Goal: Task Accomplishment & Management: Manage account settings

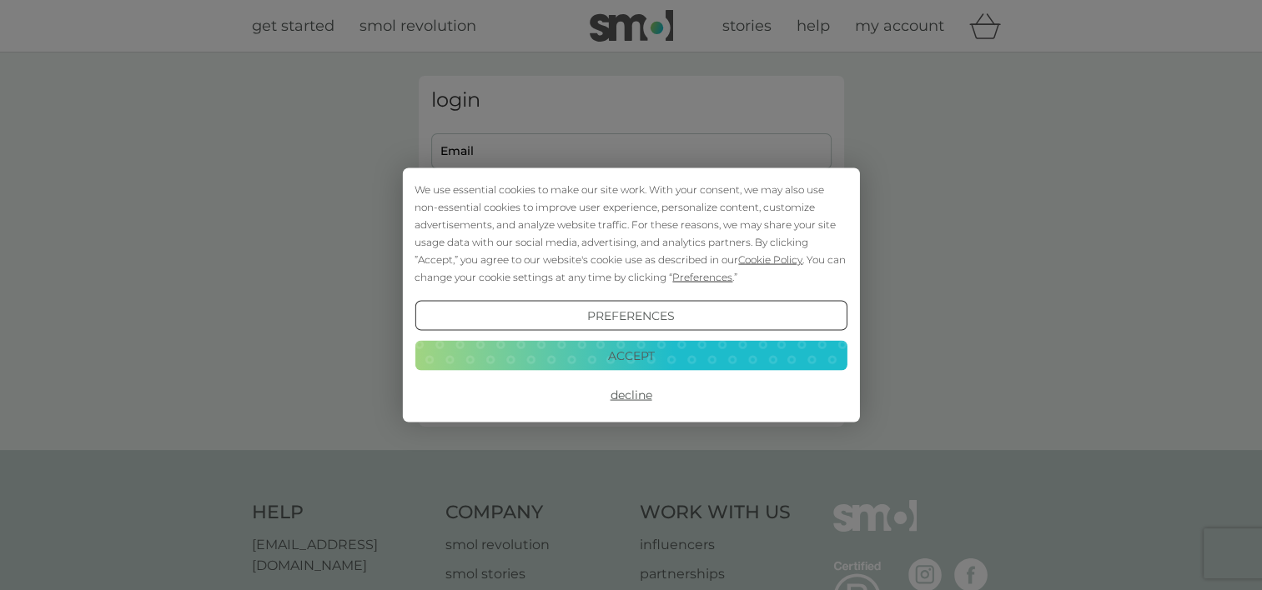
click at [646, 354] on button "Accept" at bounding box center [630, 355] width 432 height 30
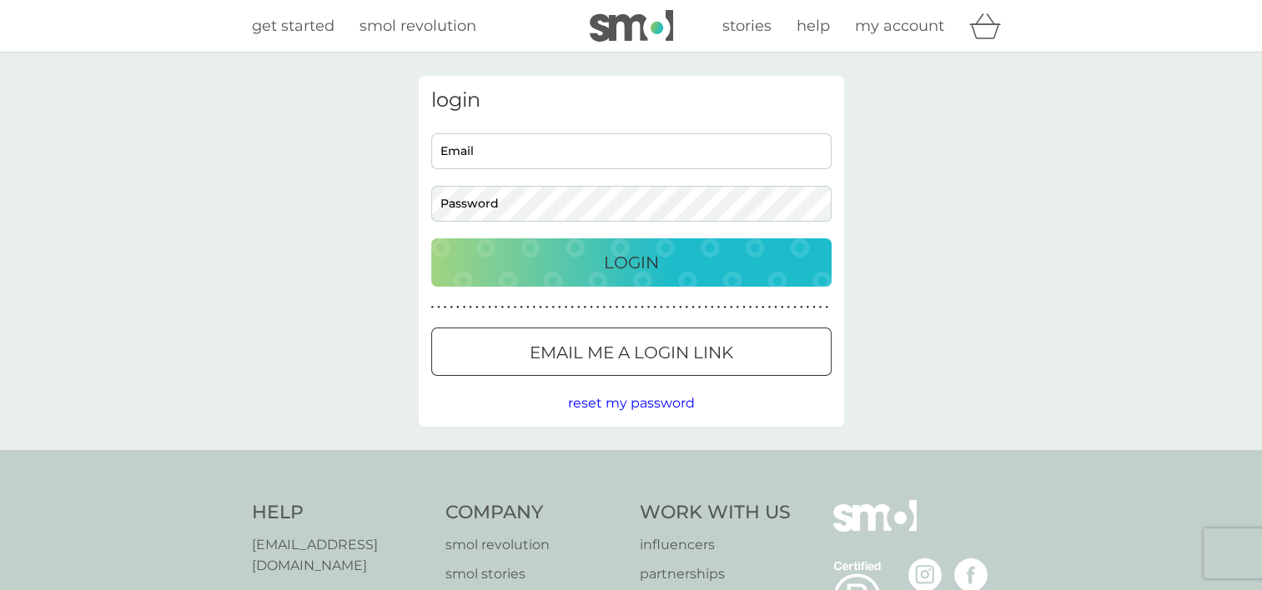
click at [645, 164] on input "Email" at bounding box center [631, 151] width 400 height 36
type input "dalvinderhm@googlemail.com"
click at [431, 239] on button "Login" at bounding box center [631, 263] width 400 height 48
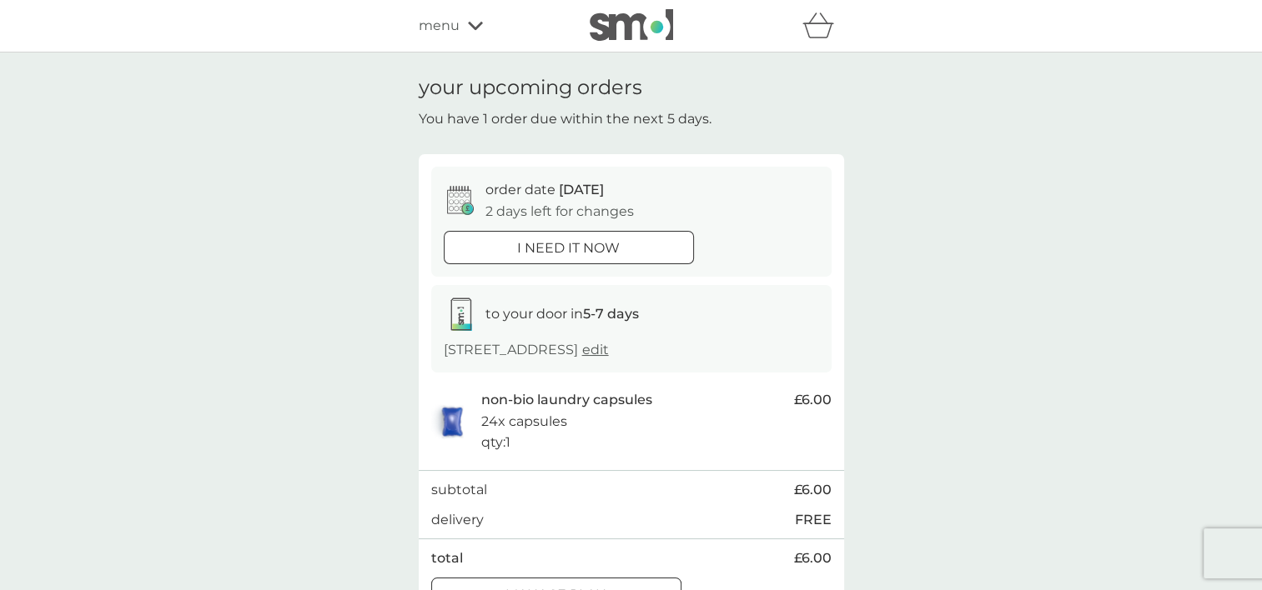
click at [945, 503] on div "your upcoming orders You have 1 order due within the next 5 days. order date [D…" at bounding box center [631, 350] width 1262 height 595
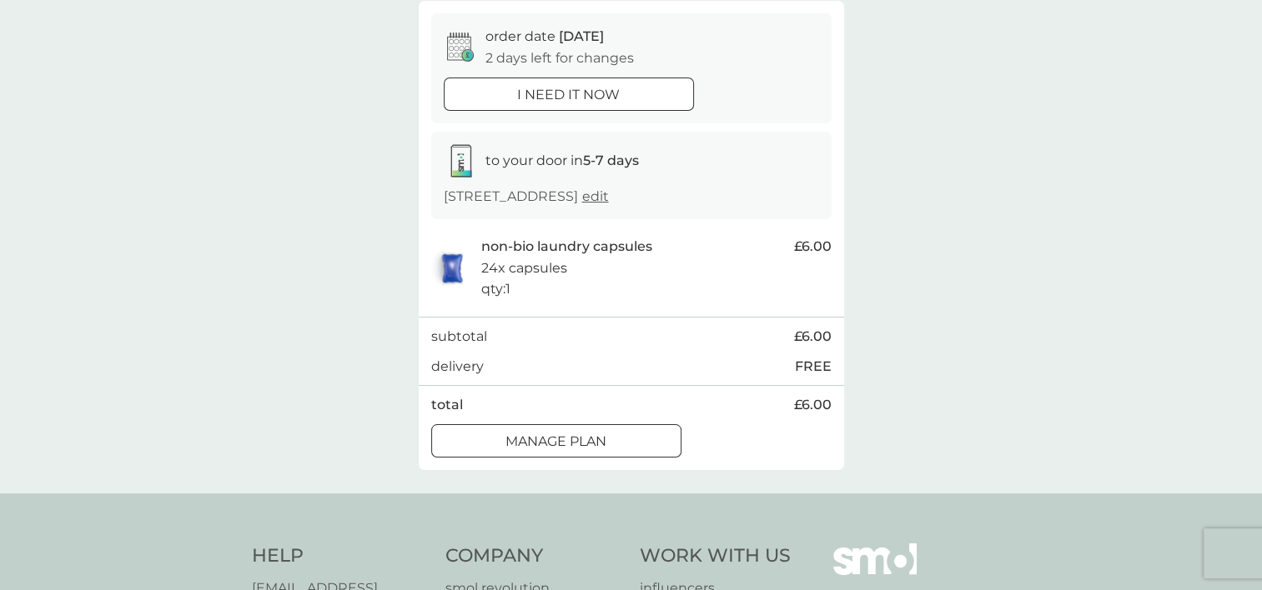
scroll to position [153, 0]
click at [575, 440] on div at bounding box center [576, 440] width 3 height 3
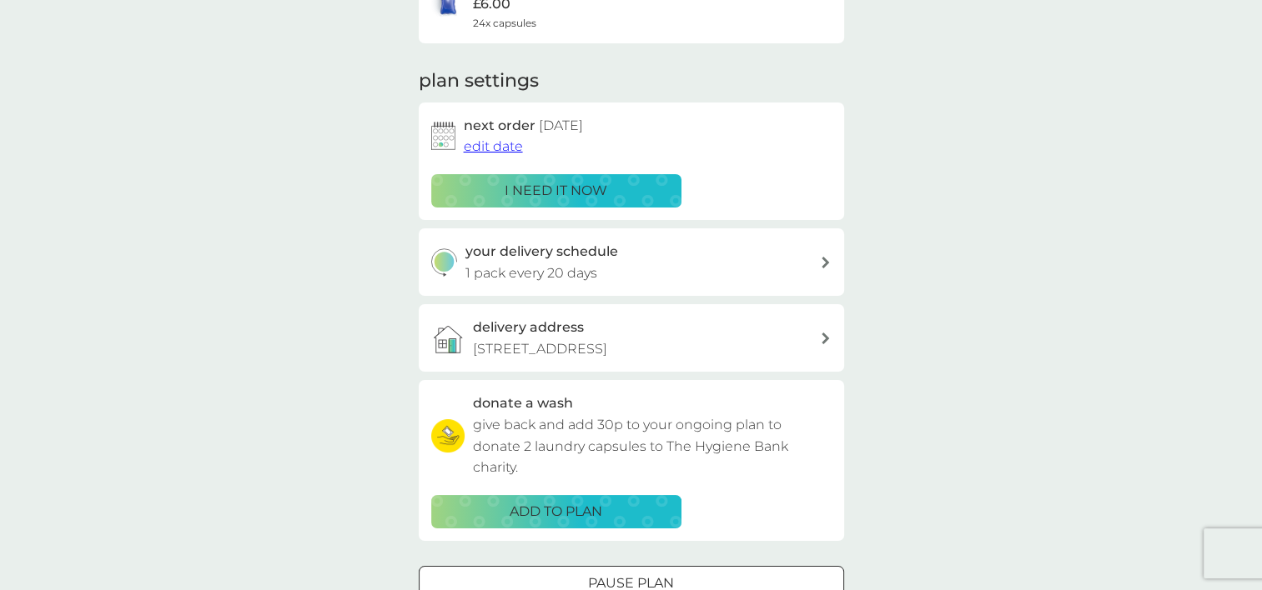
scroll to position [180, 0]
click at [825, 266] on icon at bounding box center [825, 262] width 8 height 12
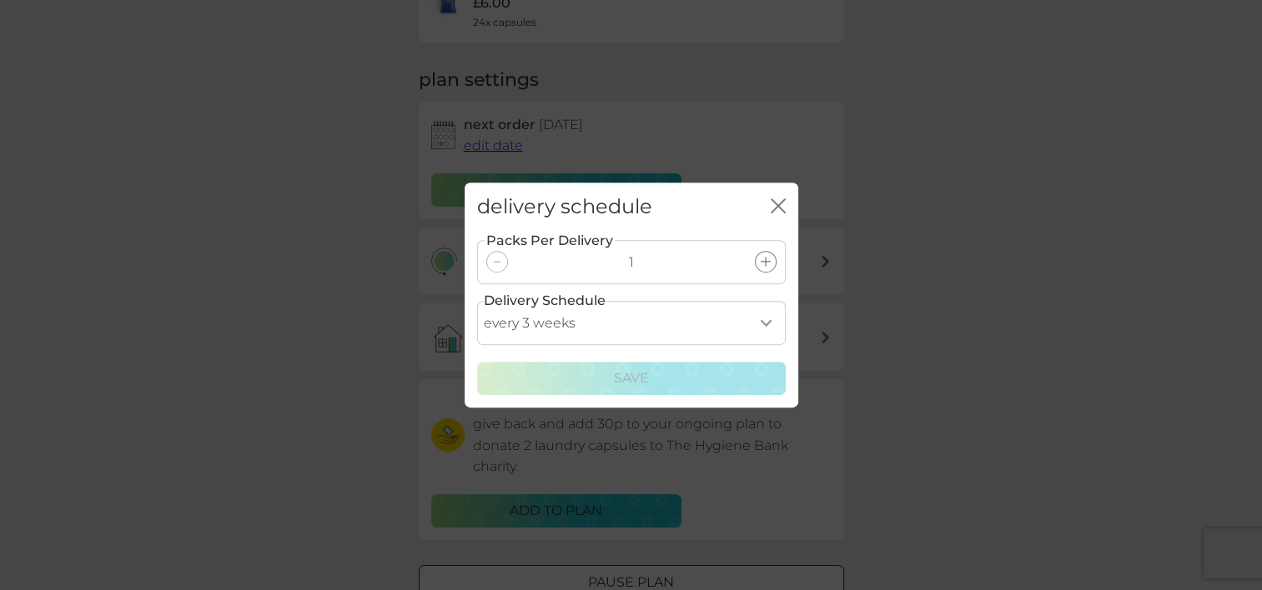
click at [764, 320] on select "every 1 week every 2 weeks every 3 weeks every 4 weeks every 5 weeks every 6 we…" at bounding box center [631, 323] width 309 height 44
select select "28"
click at [477, 301] on select "every 1 week every 2 weeks every 3 weeks every 4 weeks every 5 weeks every 6 we…" at bounding box center [631, 323] width 309 height 44
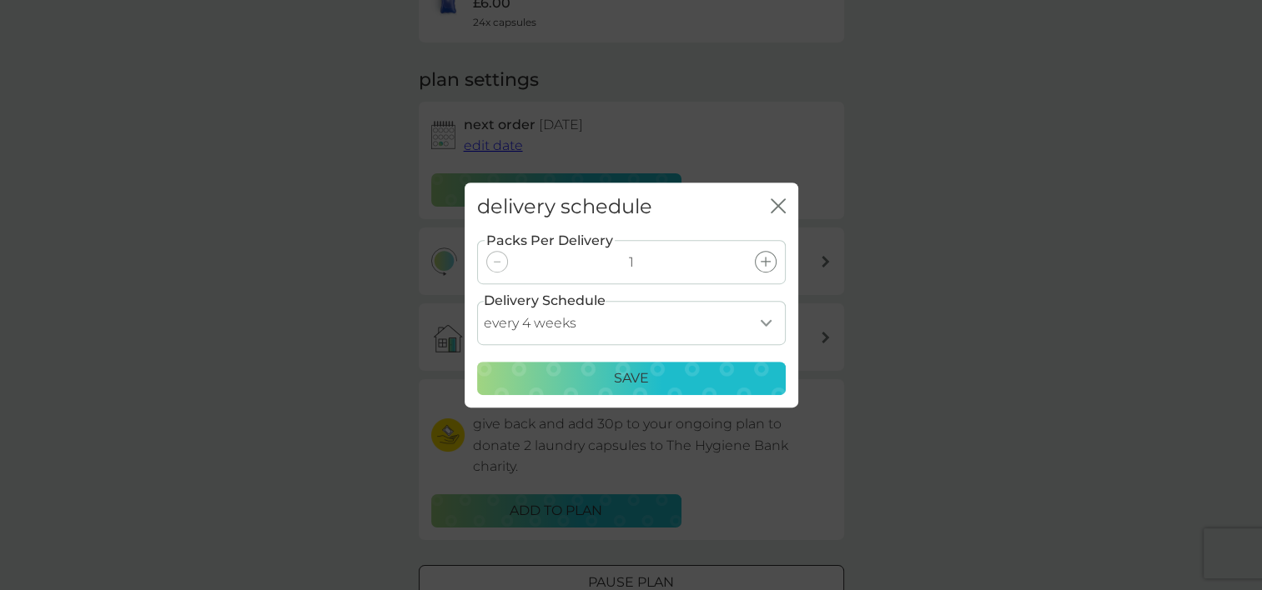
click at [644, 372] on p "Save" at bounding box center [631, 379] width 35 height 22
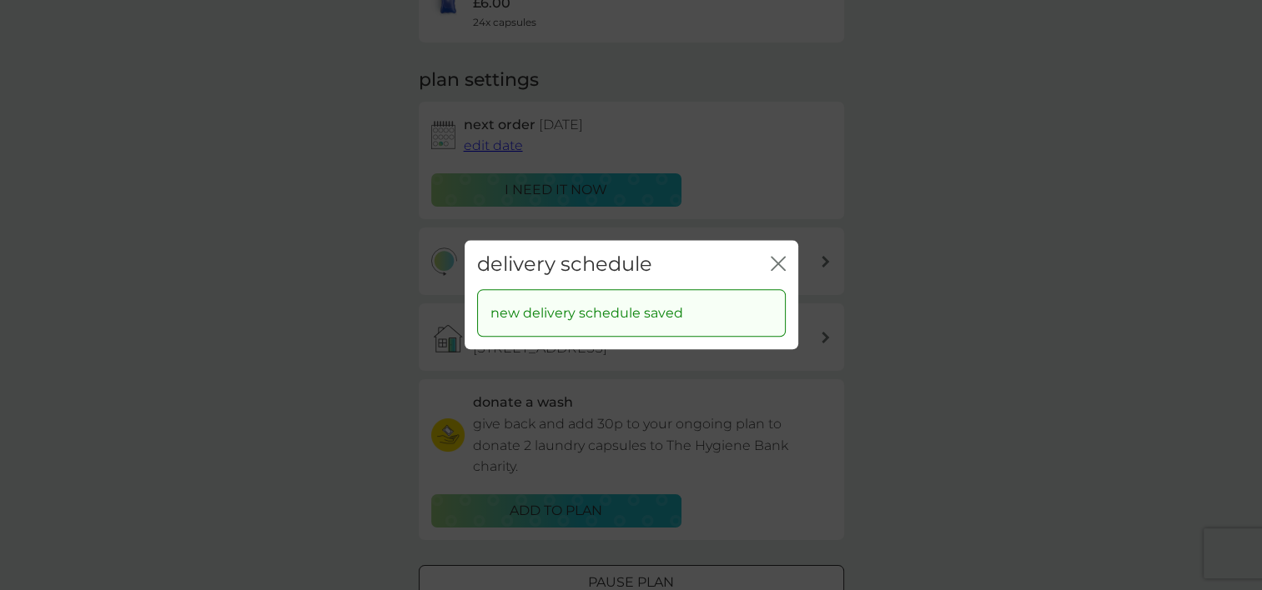
click at [772, 262] on icon "close" at bounding box center [778, 263] width 15 height 15
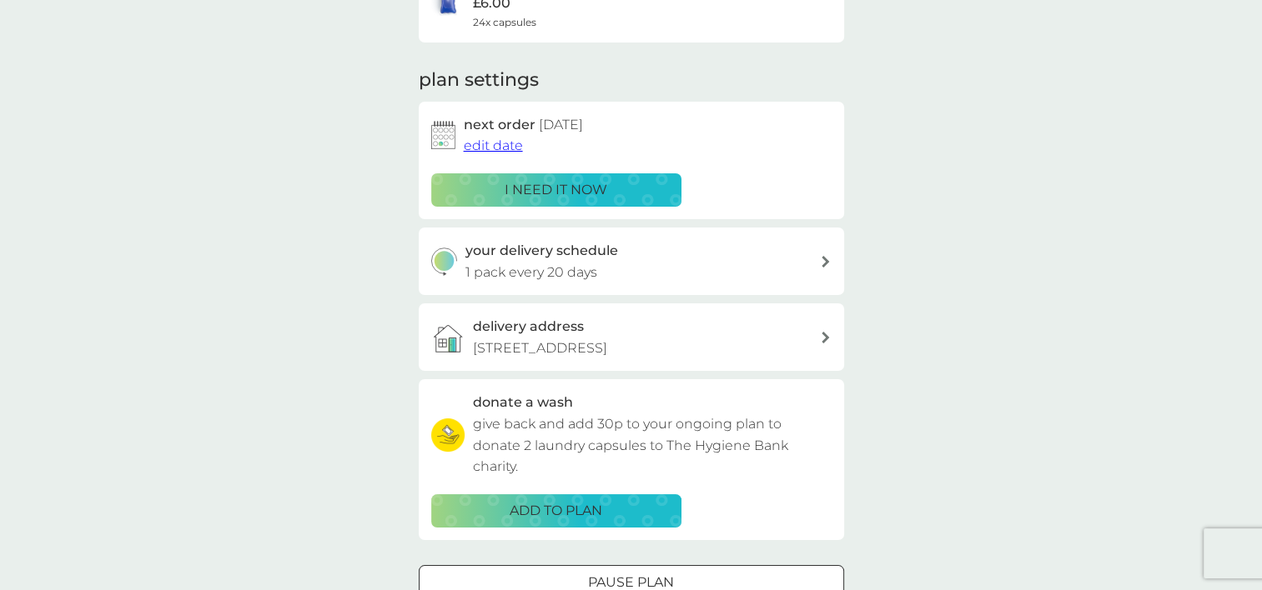
click at [485, 145] on span "edit date" at bounding box center [493, 146] width 59 height 16
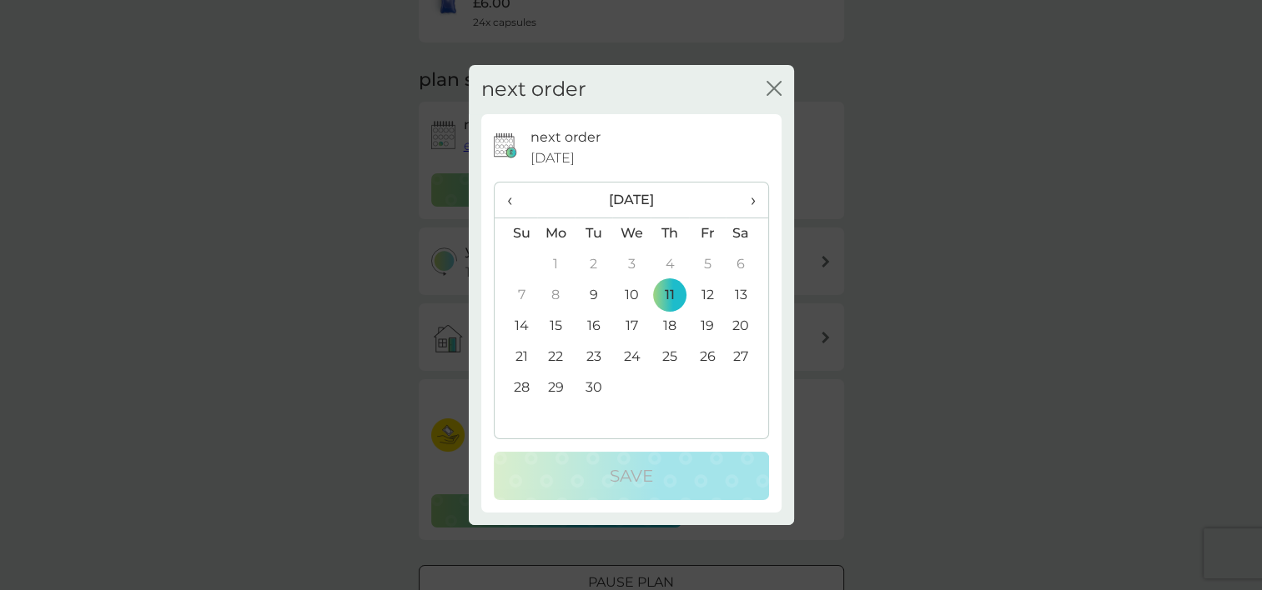
click at [666, 325] on td "18" at bounding box center [670, 326] width 38 height 31
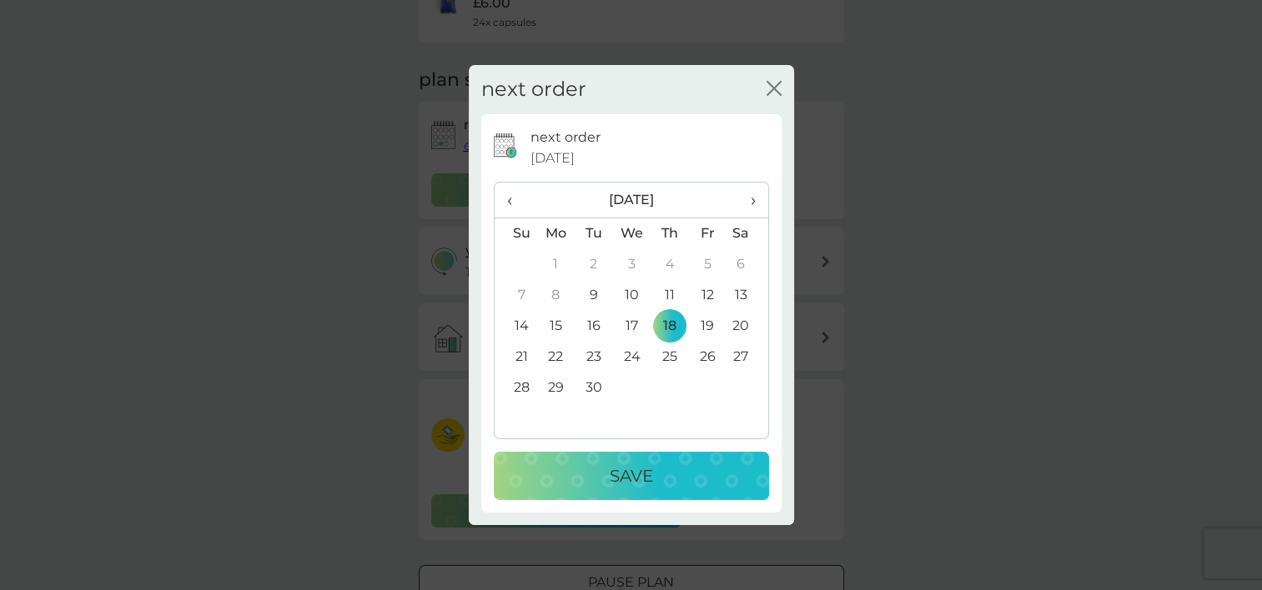
click at [664, 474] on div "Save" at bounding box center [631, 476] width 242 height 27
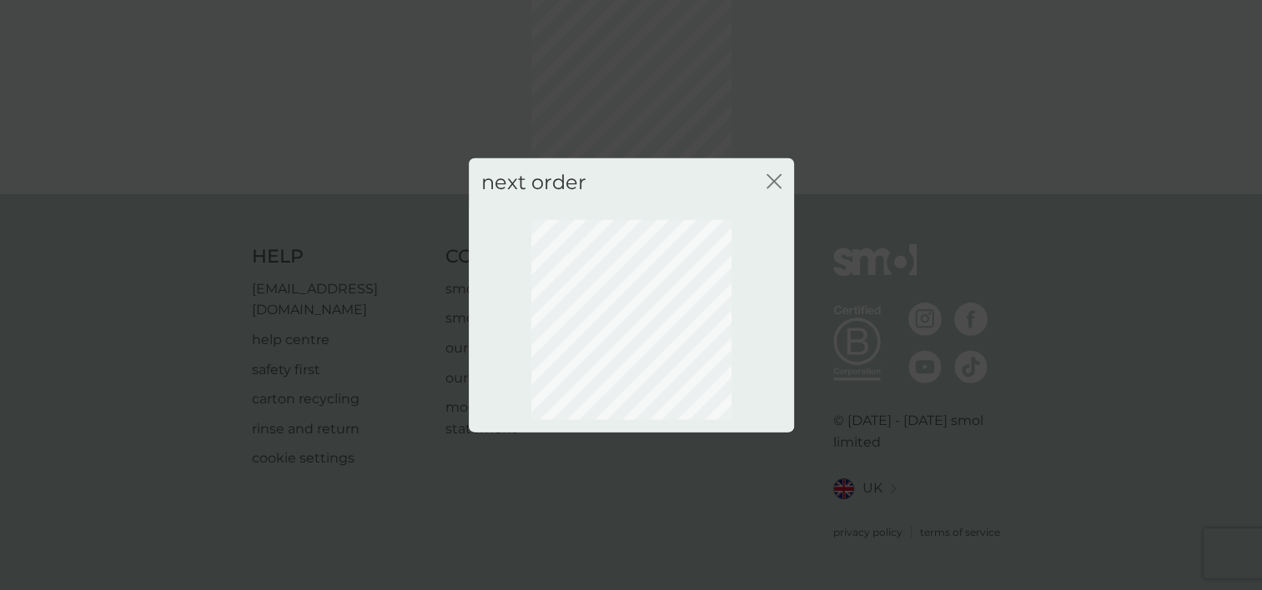
scroll to position [108, 0]
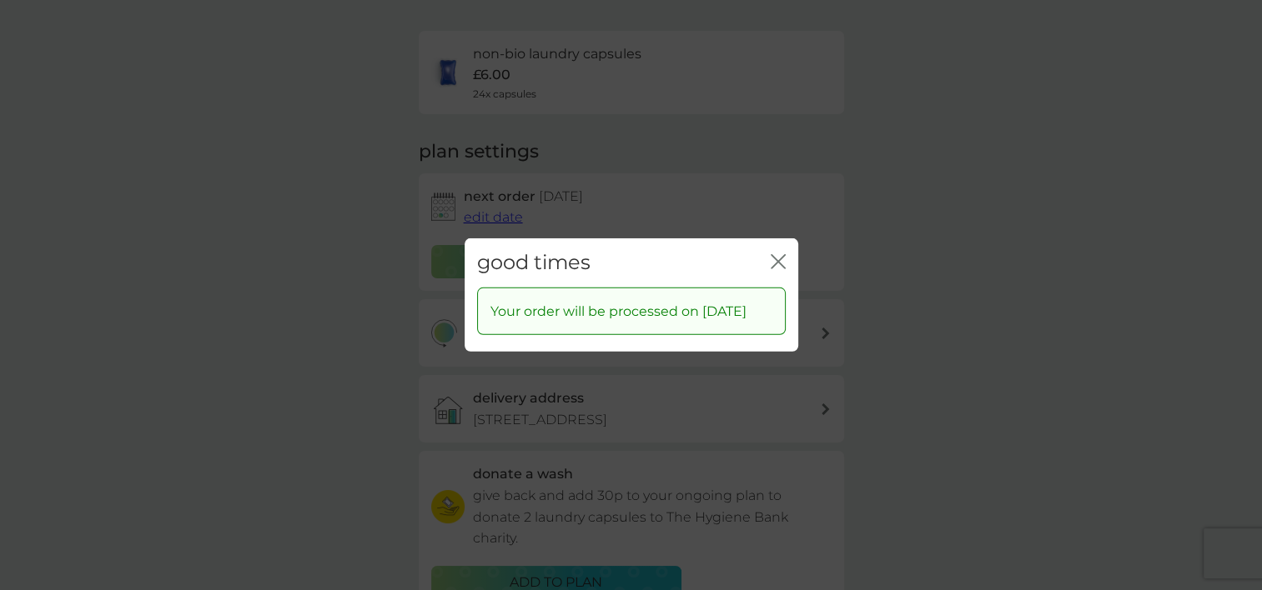
click at [771, 255] on icon "close" at bounding box center [774, 261] width 7 height 13
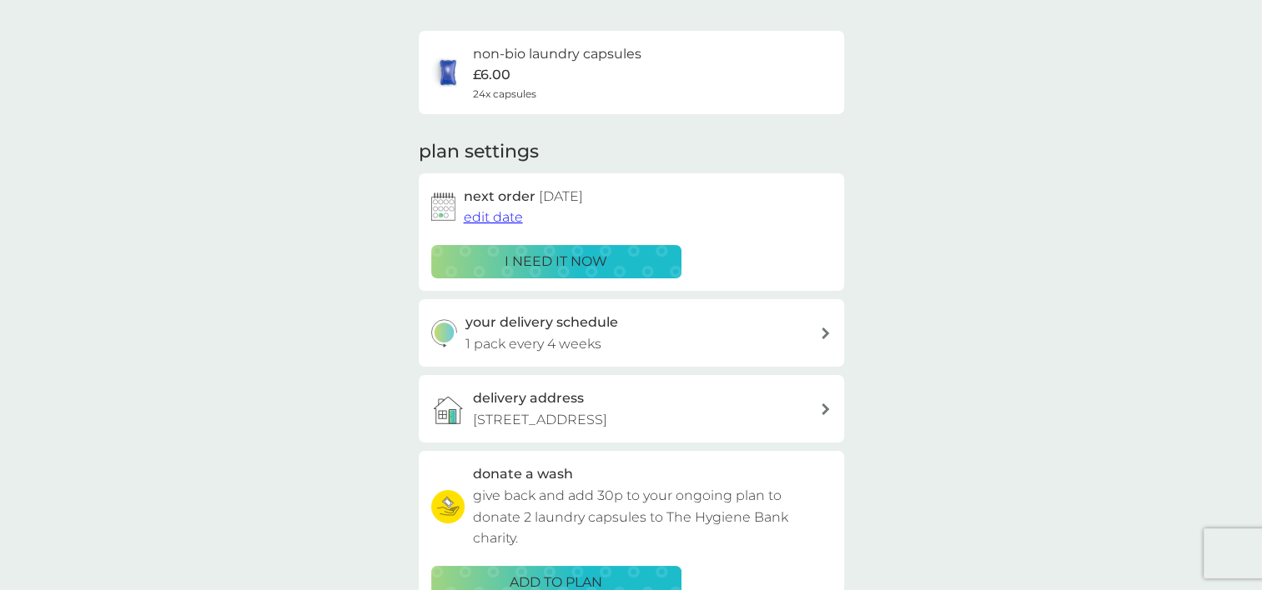
click at [820, 337] on div at bounding box center [825, 334] width 13 height 12
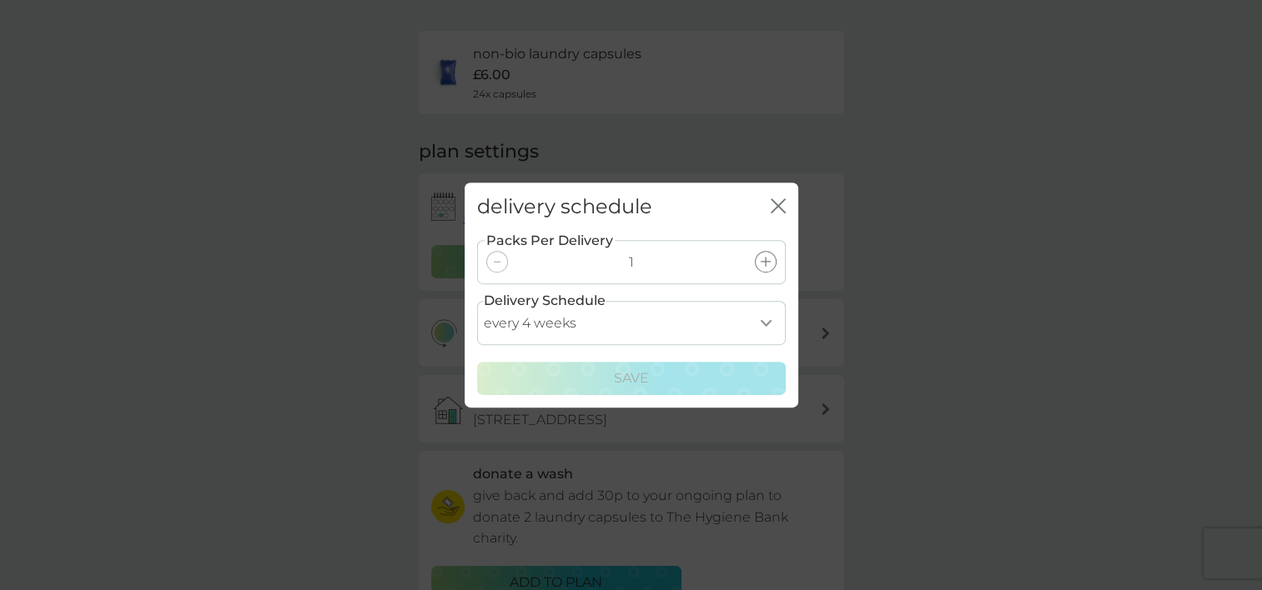
click at [763, 321] on select "every 1 week every 2 weeks every 3 weeks every 4 weeks every 5 weeks every 6 we…" at bounding box center [631, 323] width 309 height 44
select select "21"
click at [477, 301] on select "every 1 week every 2 weeks every 3 weeks every 4 weeks every 5 weeks every 6 we…" at bounding box center [631, 323] width 309 height 44
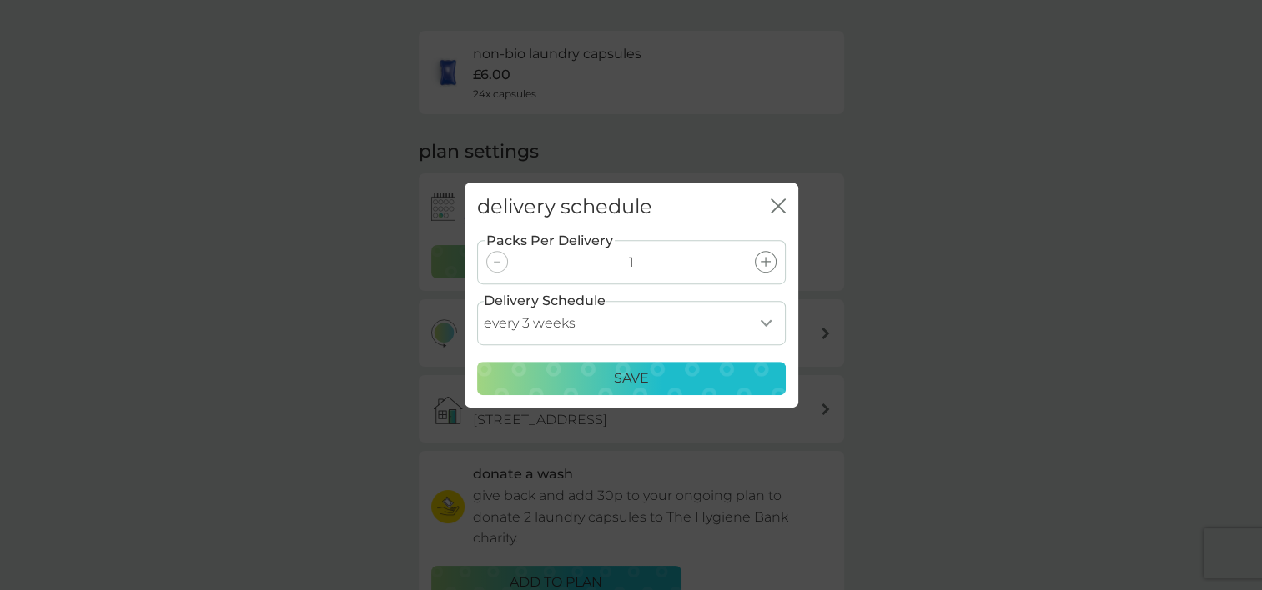
click at [667, 374] on div "Save" at bounding box center [631, 379] width 287 height 22
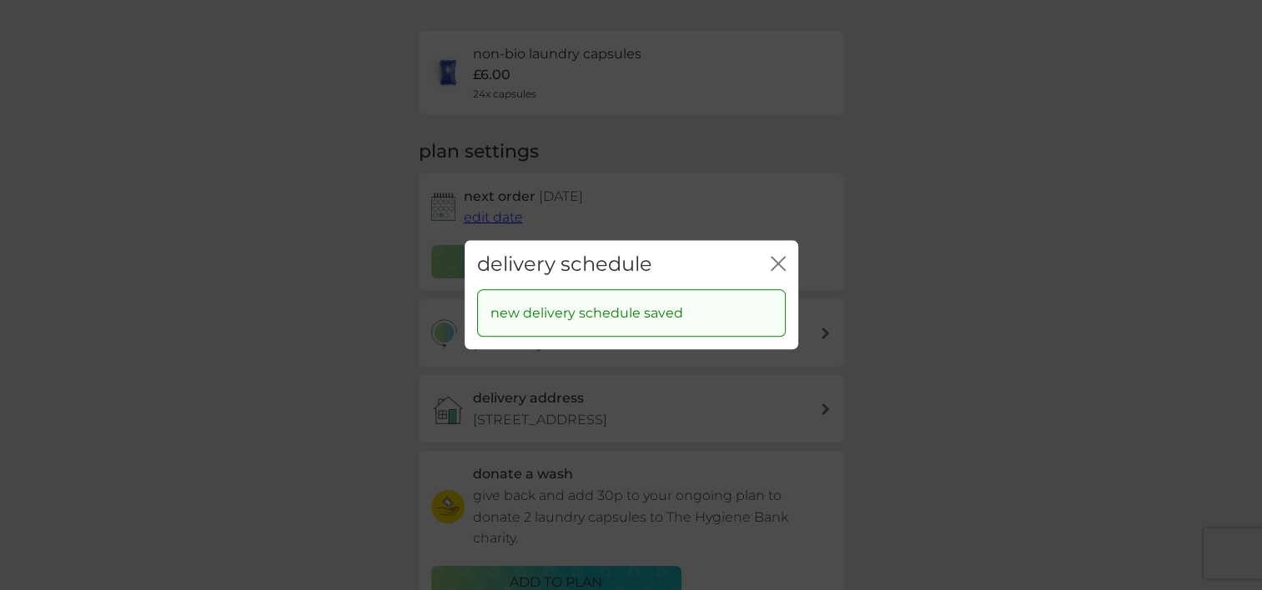
click at [780, 257] on icon "close" at bounding box center [778, 263] width 15 height 15
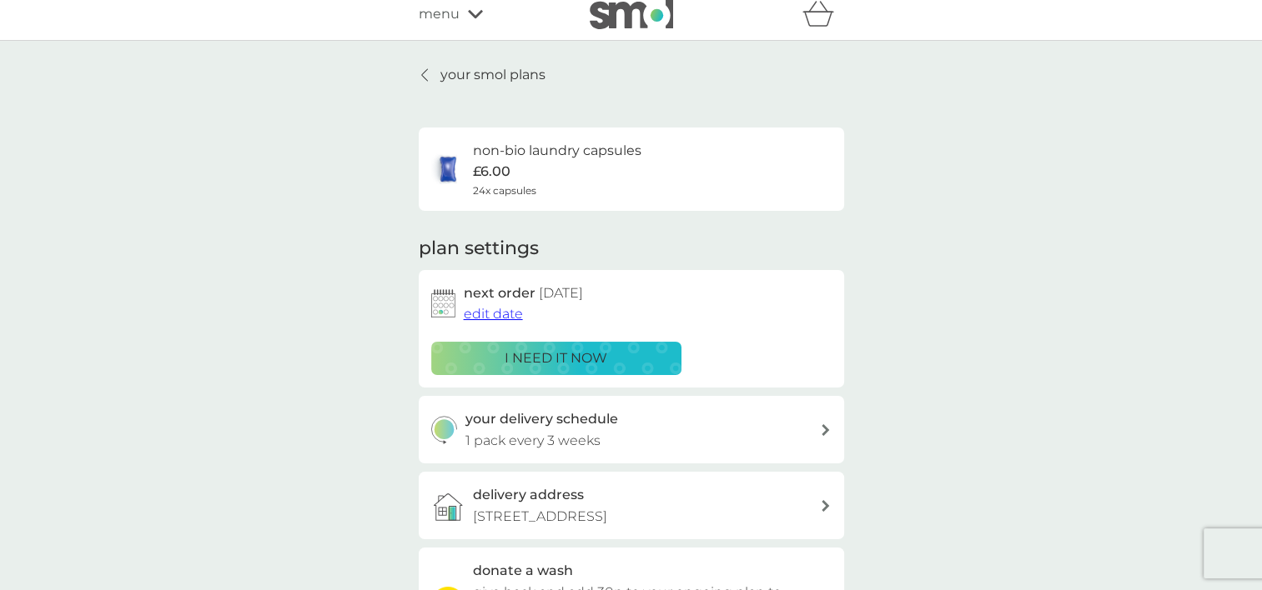
scroll to position [0, 0]
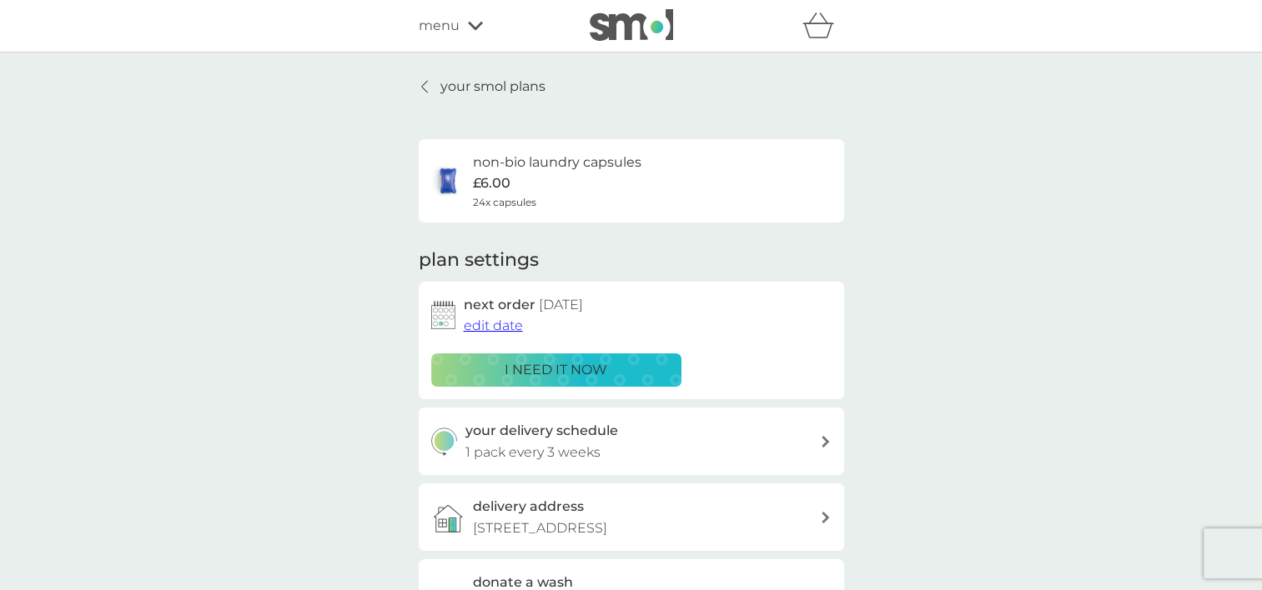
click at [424, 84] on icon at bounding box center [424, 86] width 7 height 13
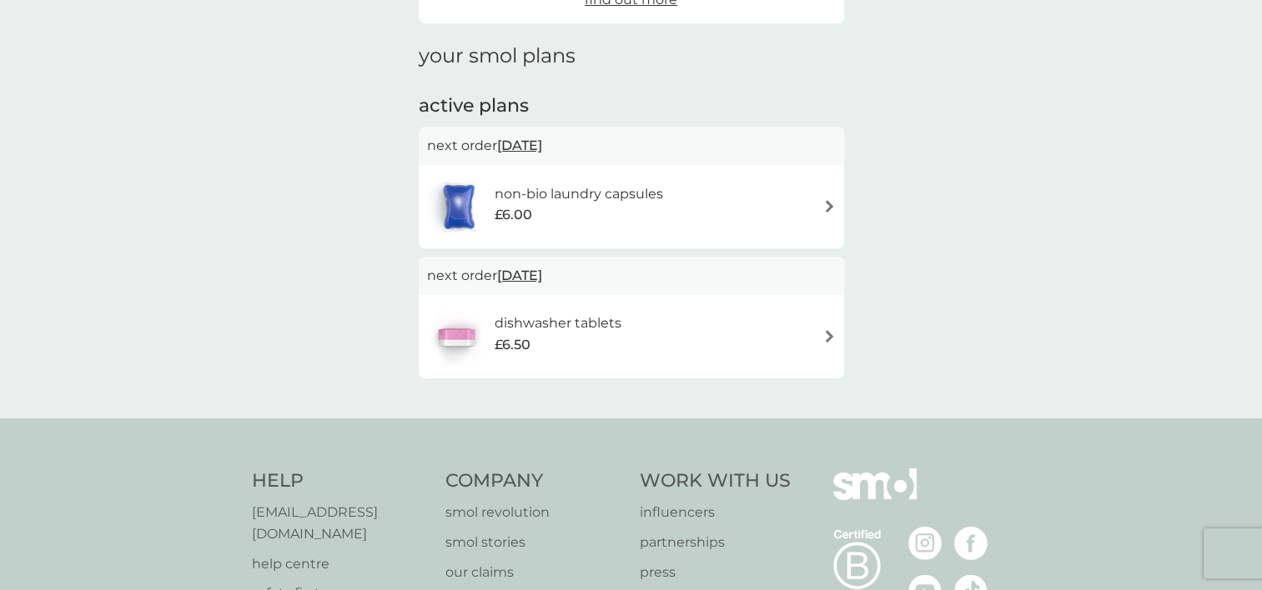
scroll to position [219, 0]
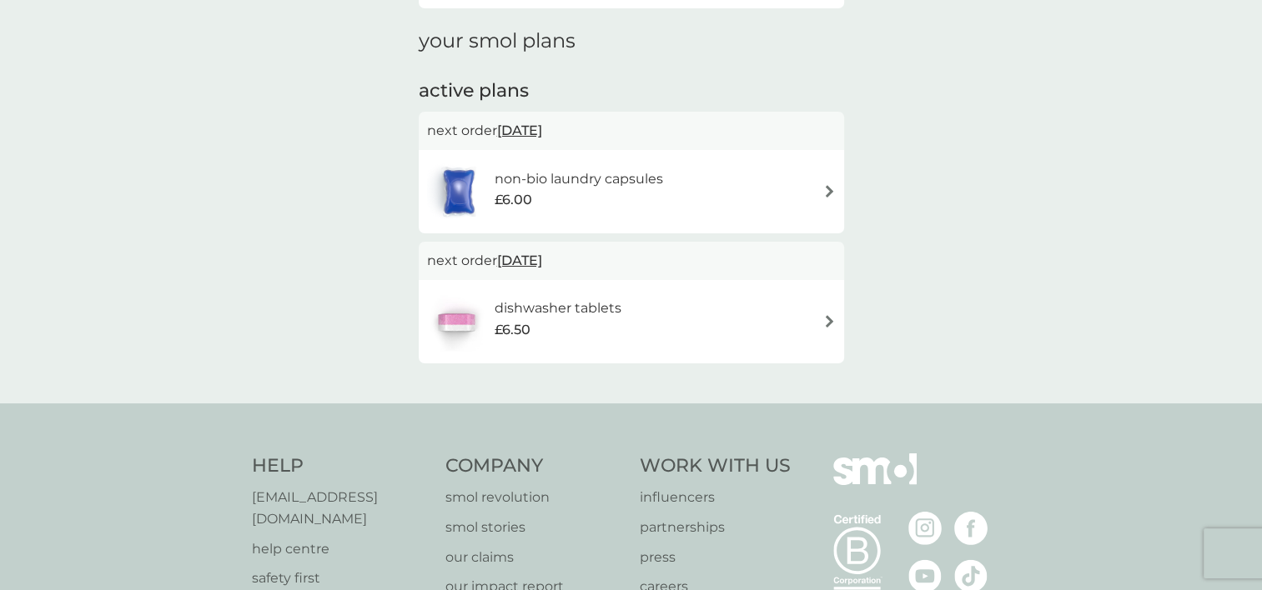
click at [829, 319] on img at bounding box center [829, 321] width 13 height 13
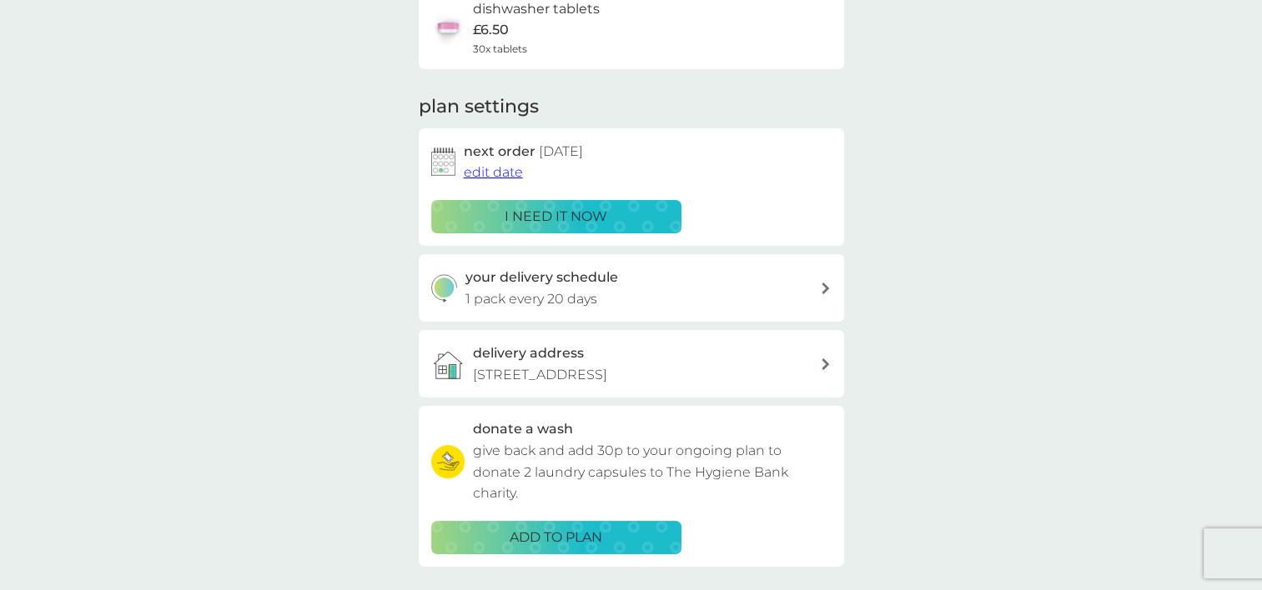
scroll to position [156, 0]
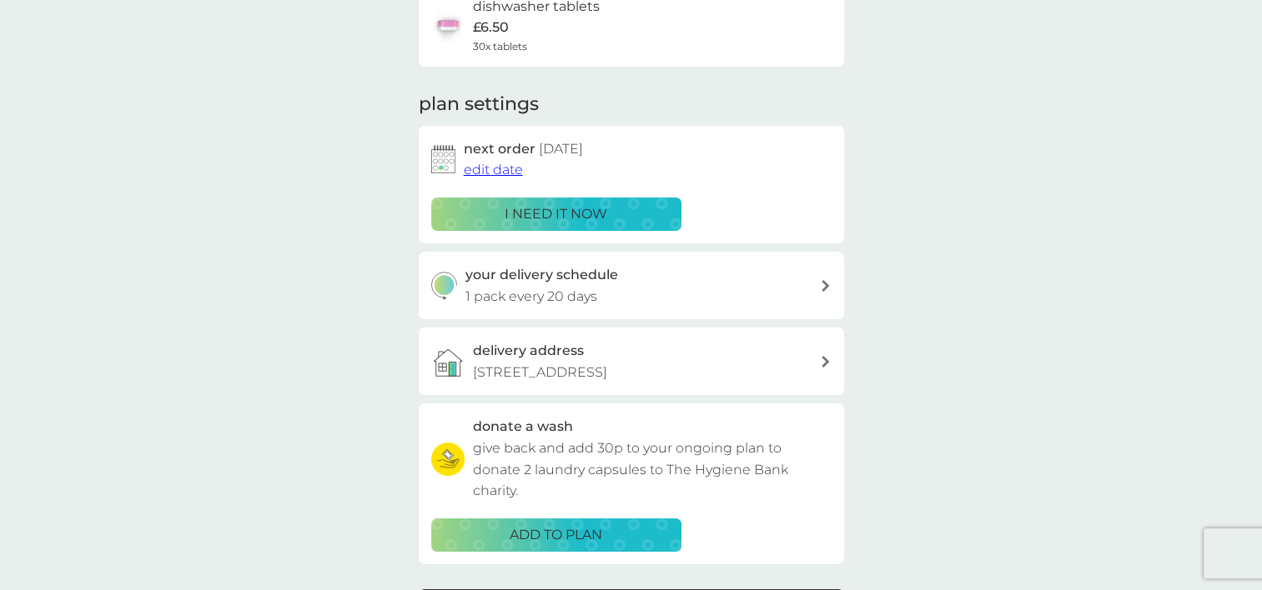
click at [816, 283] on div "your delivery schedule 1 pack every 20 days" at bounding box center [642, 285] width 354 height 43
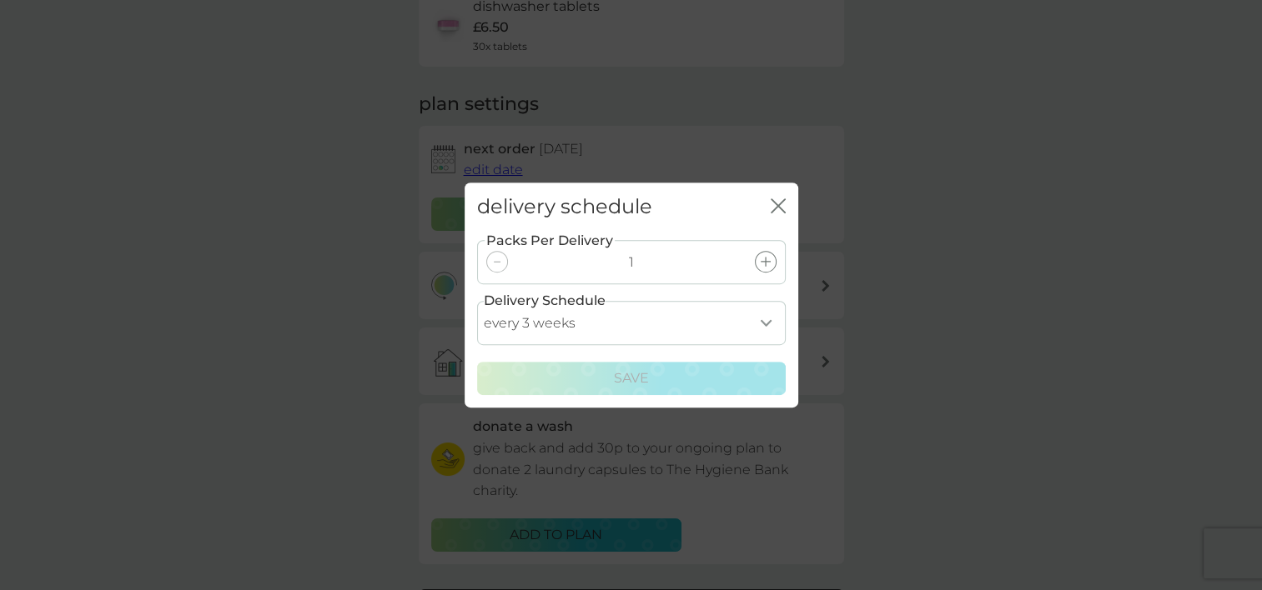
click at [773, 317] on select "every 1 week every 2 weeks every 3 weeks every 4 weeks every 5 weeks every 6 we…" at bounding box center [631, 323] width 309 height 44
select select "28"
click at [477, 301] on select "every 1 week every 2 weeks every 3 weeks every 4 weeks every 5 weeks every 6 we…" at bounding box center [631, 323] width 309 height 44
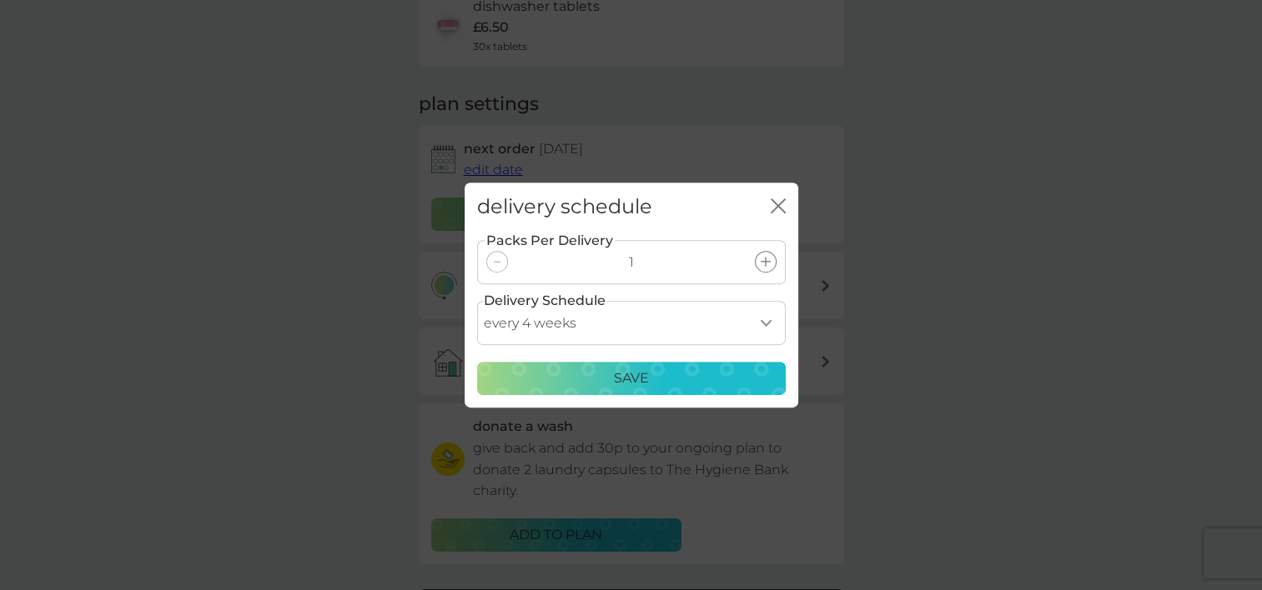
click at [651, 377] on div "Save" at bounding box center [631, 379] width 287 height 22
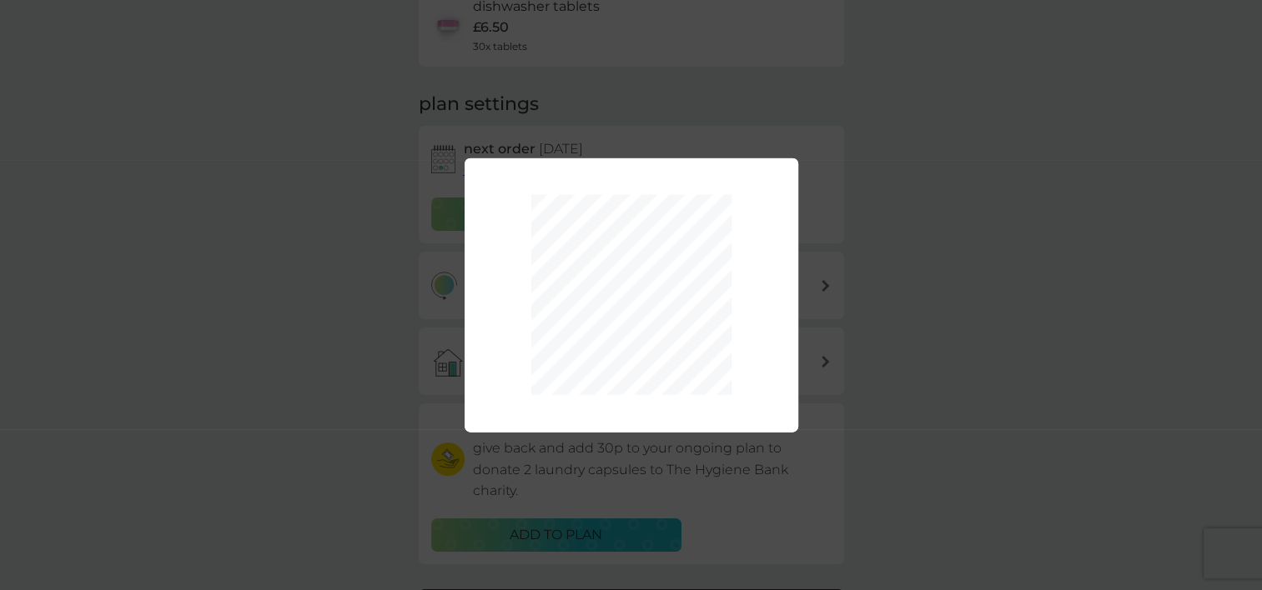
click at [904, 394] on div "Packs Per Delivery 1 Delivery Schedule every 1 week every 2 weeks every 3 weeks…" at bounding box center [631, 295] width 1262 height 590
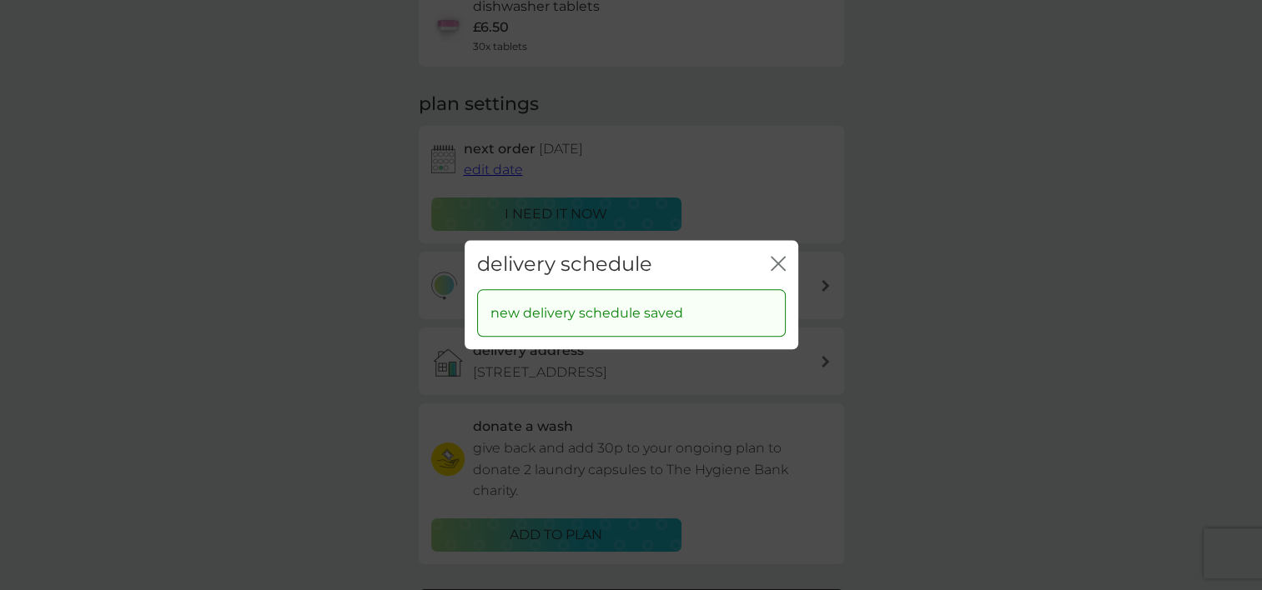
click at [776, 265] on icon "close" at bounding box center [774, 263] width 7 height 13
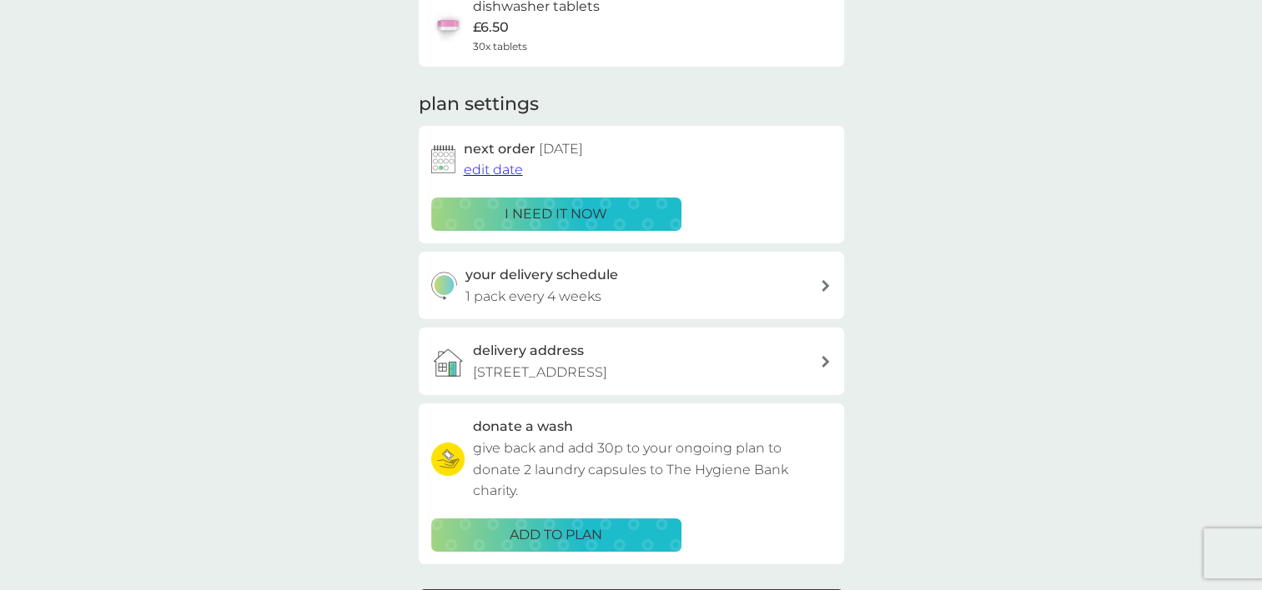
click at [498, 176] on span "edit date" at bounding box center [493, 170] width 59 height 16
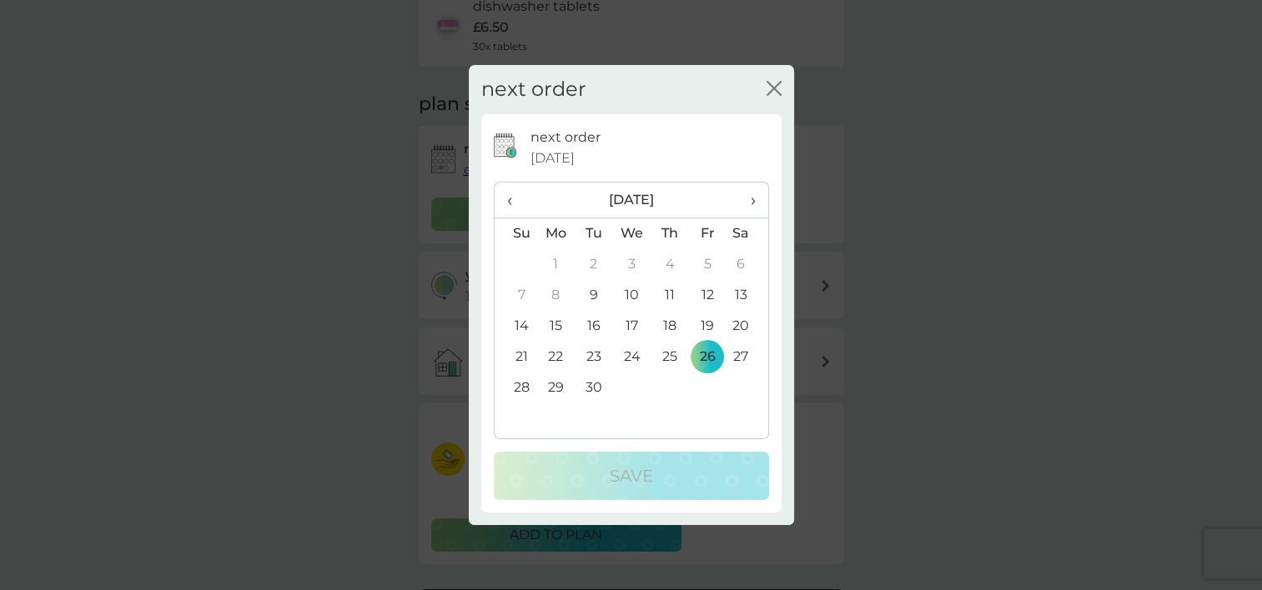
click at [772, 87] on icon "close" at bounding box center [770, 88] width 7 height 13
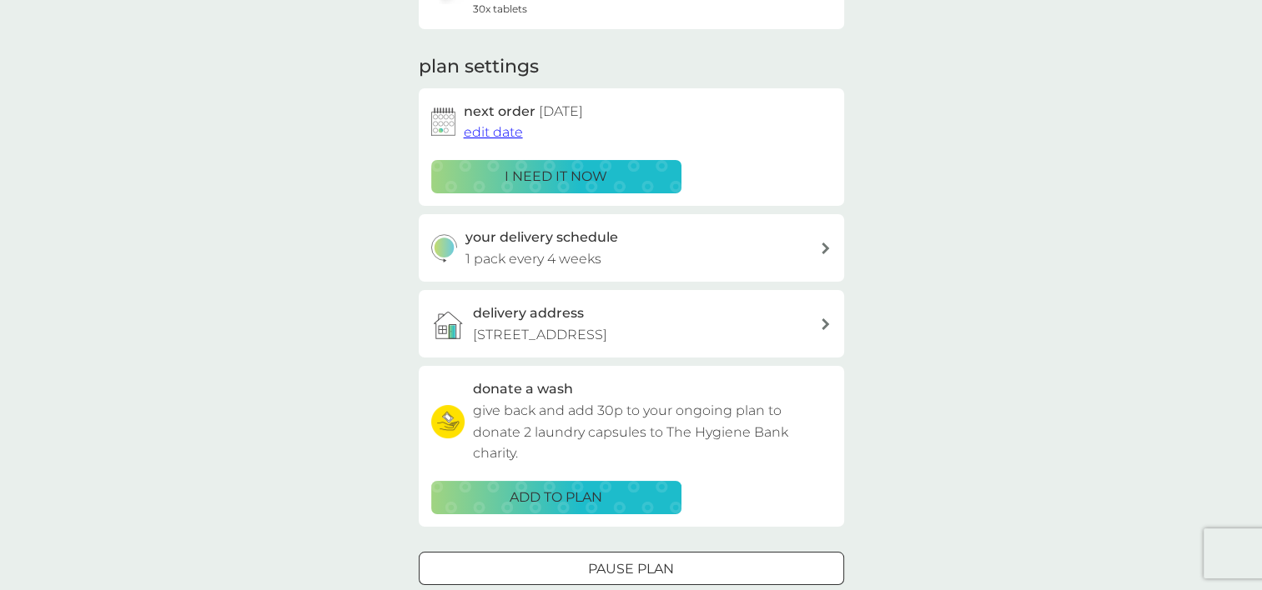
scroll to position [0, 0]
